Goal: Find specific page/section: Find specific page/section

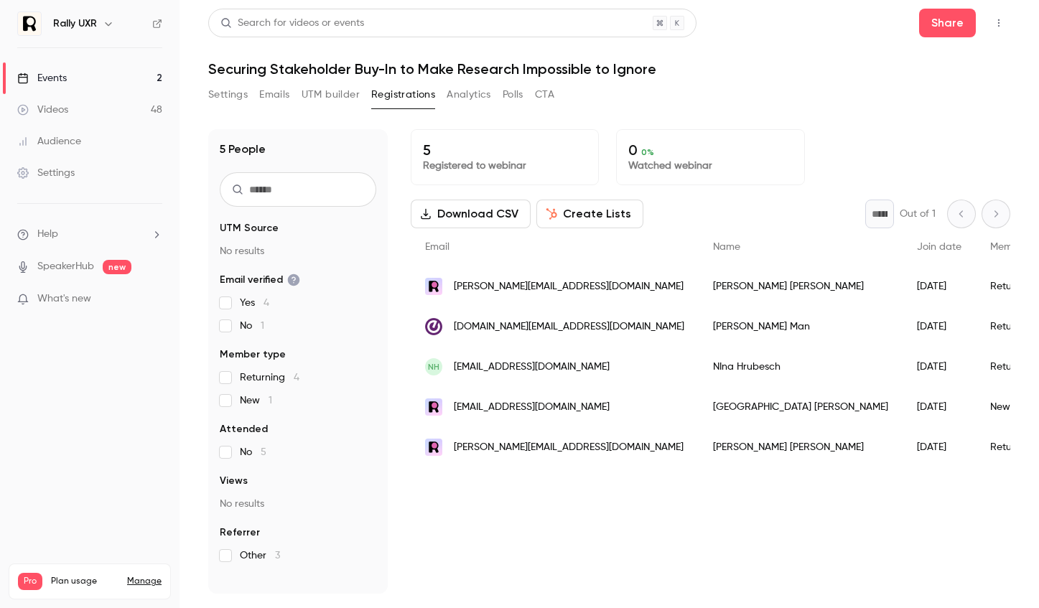
click at [25, 71] on div "Events" at bounding box center [42, 78] width 50 height 14
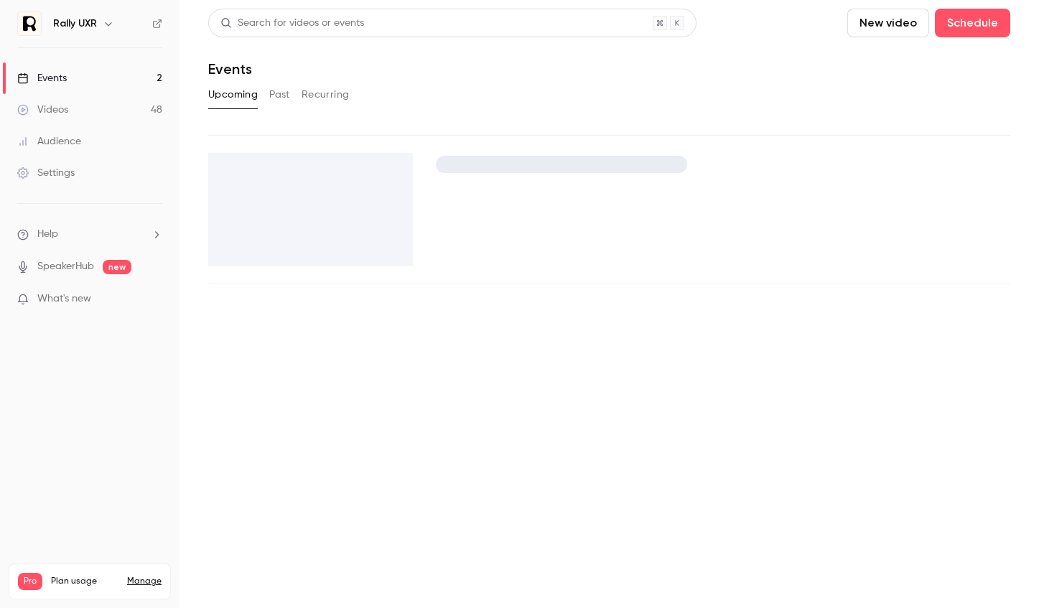
click at [288, 92] on button "Past" at bounding box center [279, 94] width 21 height 23
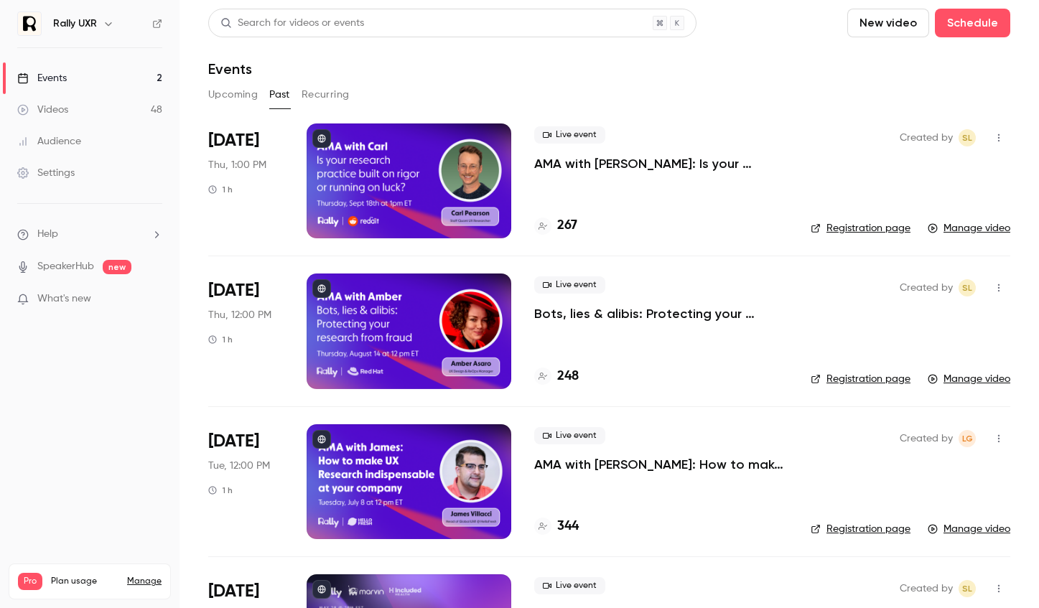
click at [219, 88] on button "Upcoming" at bounding box center [233, 94] width 50 height 23
